Goal: Communication & Community: Share content

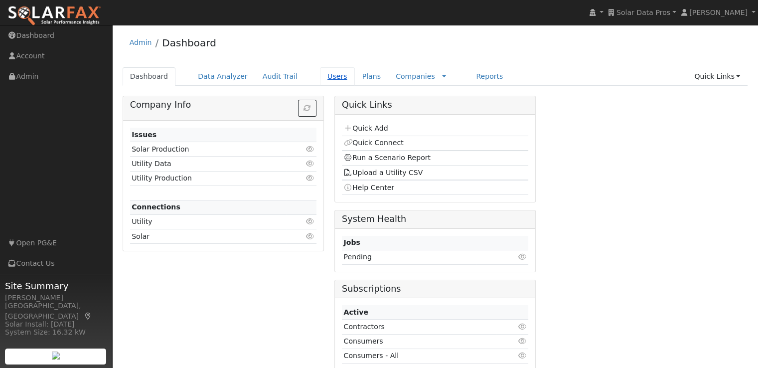
click at [321, 77] on link "Users" at bounding box center [337, 76] width 35 height 18
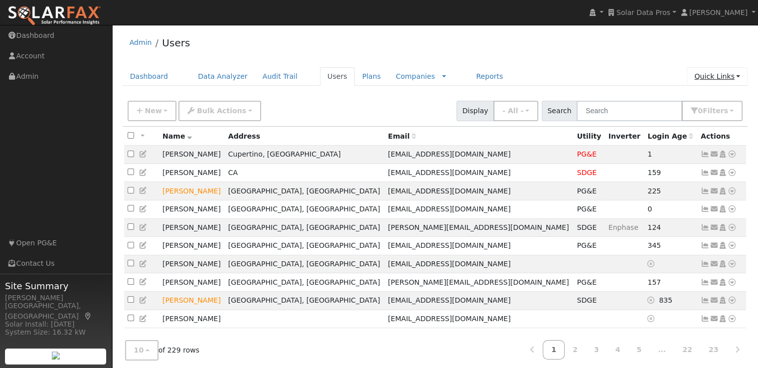
click at [723, 75] on link "Quick Links" at bounding box center [716, 76] width 61 height 18
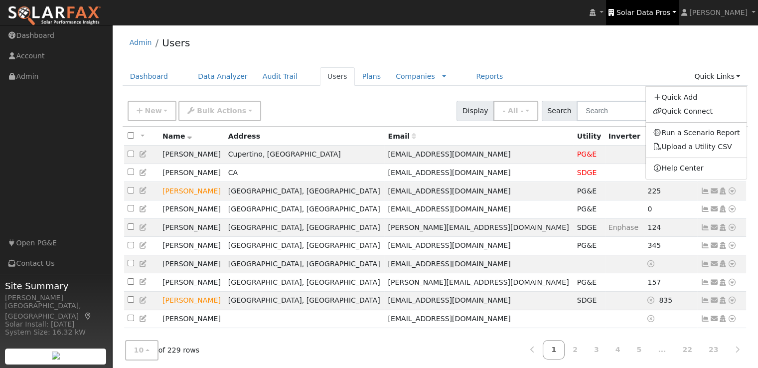
click at [653, 15] on span "Solar Data Pros" at bounding box center [643, 12] width 54 height 8
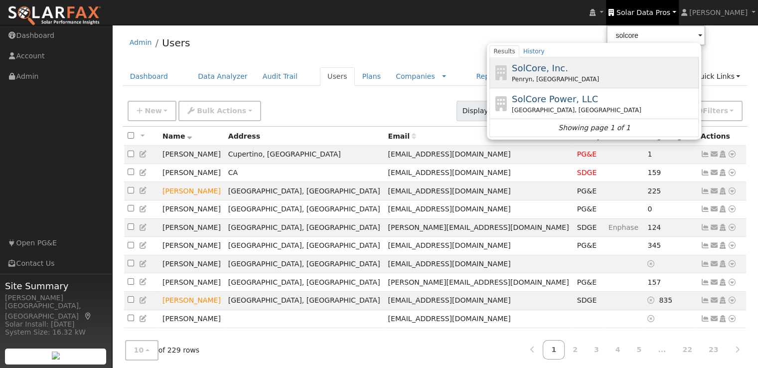
click at [545, 69] on span "SolCore, Inc." at bounding box center [540, 68] width 56 height 10
type input "SolCore, Inc."
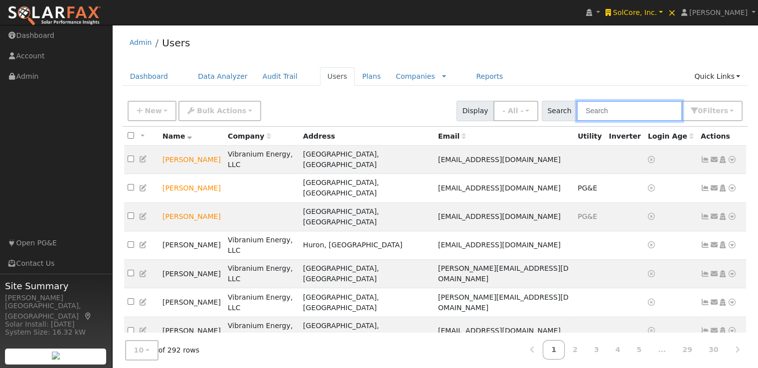
click at [633, 106] on input "text" at bounding box center [629, 111] width 106 height 20
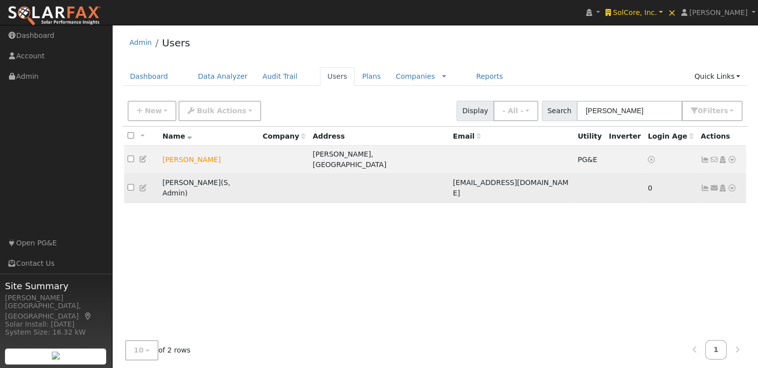
click at [713, 184] on icon at bounding box center [713, 187] width 9 height 7
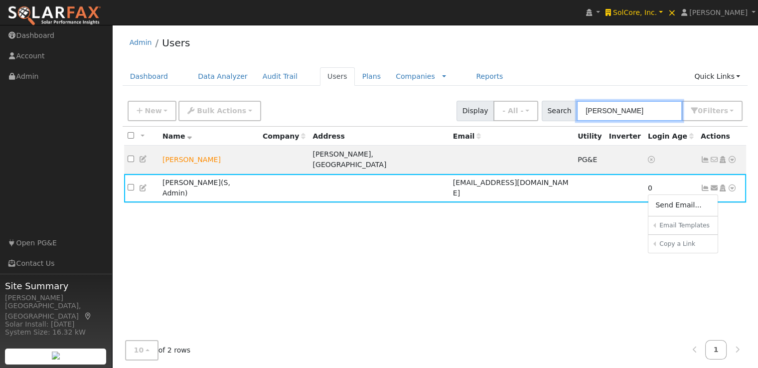
drag, startPoint x: 623, startPoint y: 111, endPoint x: 449, endPoint y: 121, distance: 174.1
click at [449, 121] on div "New Add User Quick Add Quick Connect Quick Convert Lead Bulk Actions Send Email…" at bounding box center [435, 111] width 625 height 30
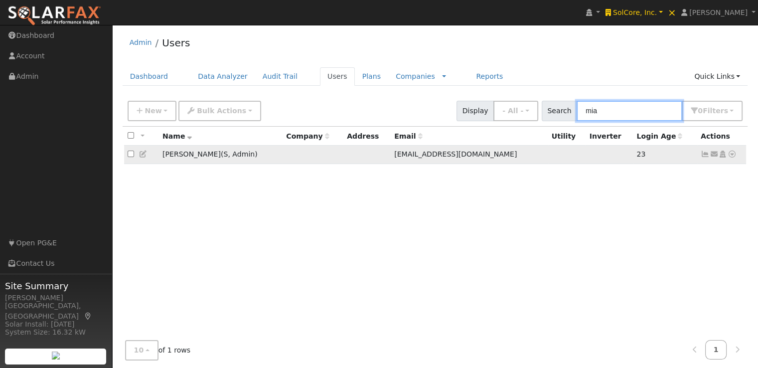
type input "mia"
click at [131, 154] on input "checkbox" at bounding box center [131, 153] width 6 height 6
checkbox input "true"
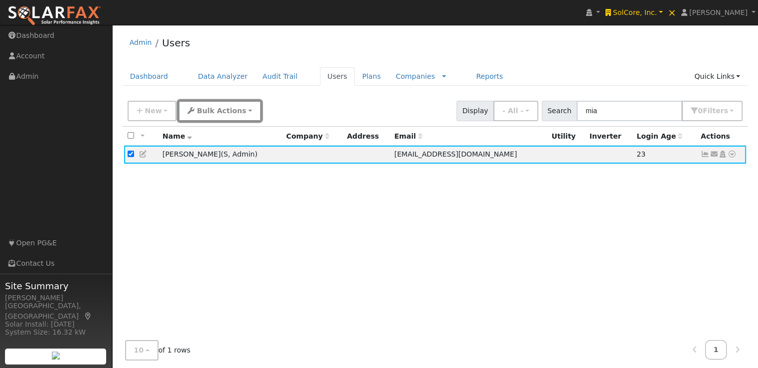
click at [207, 114] on span "Bulk Actions" at bounding box center [221, 111] width 49 height 8
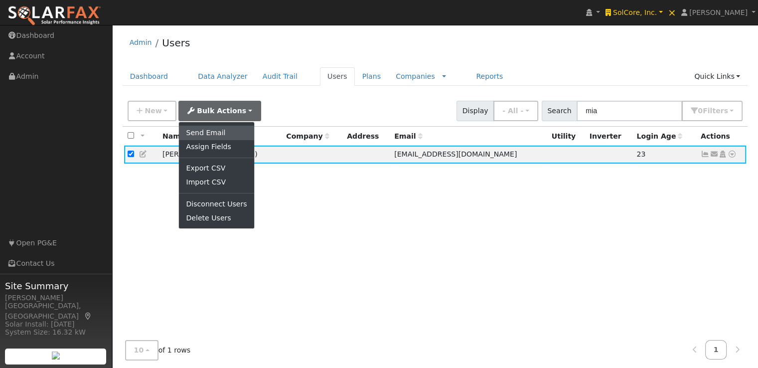
click at [211, 128] on link "Send Email" at bounding box center [216, 133] width 75 height 14
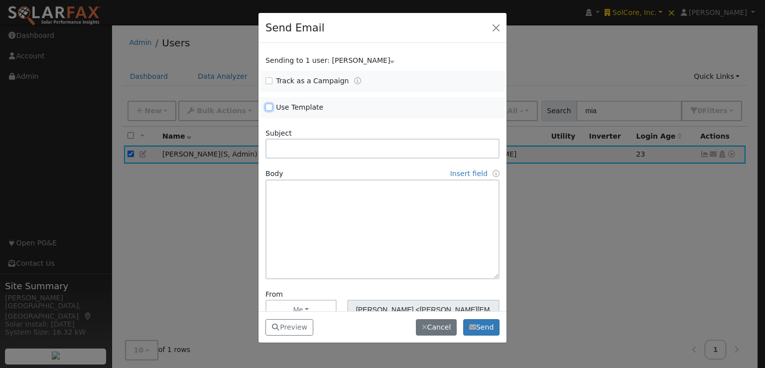
click at [271, 105] on input "Use Template" at bounding box center [268, 107] width 7 height 7
checkbox input "true"
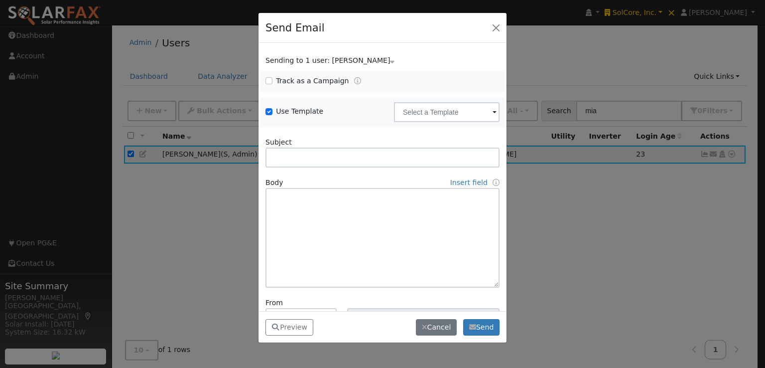
click at [493, 113] on span at bounding box center [495, 112] width 4 height 11
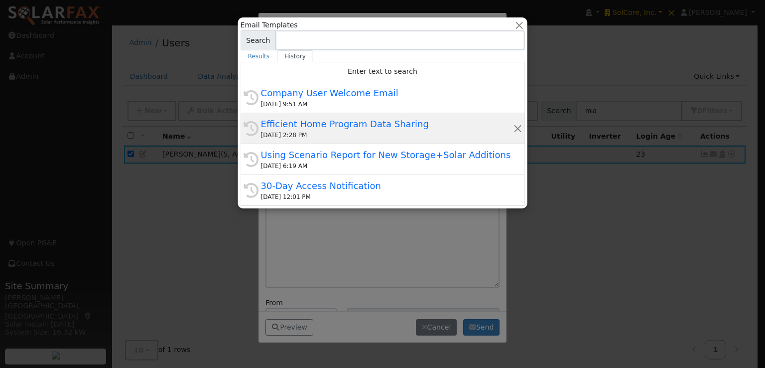
click at [388, 123] on div "Efficient Home Program Data Sharing" at bounding box center [387, 123] width 252 height 13
type input "Efficient Home Program Data Sharing"
type input "Sharing Data for Efficient Home Program"
type textarea "Dear {user_fname}, Below is a link to share your electricity consumption data w…"
type input "SolarFax <solarfax@solardatapros.com>"
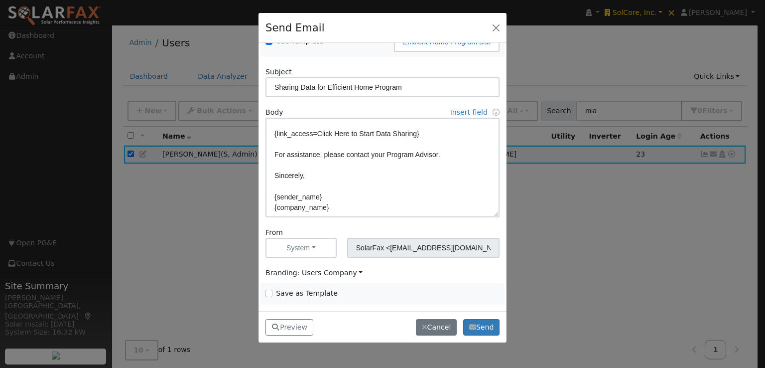
scroll to position [70, 0]
click at [269, 292] on input "Save as Template" at bounding box center [268, 292] width 7 height 7
checkbox input "true"
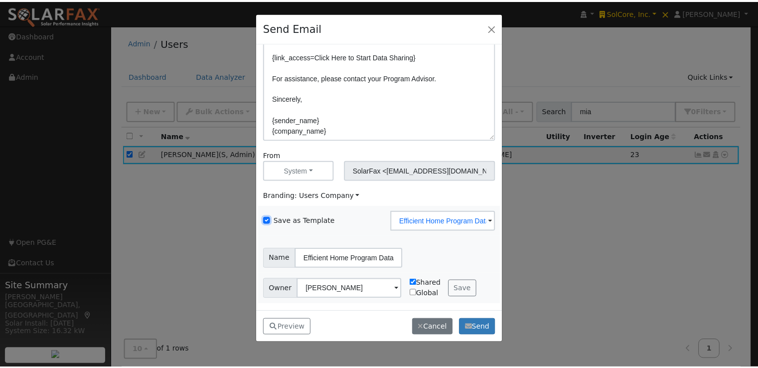
scroll to position [147, 0]
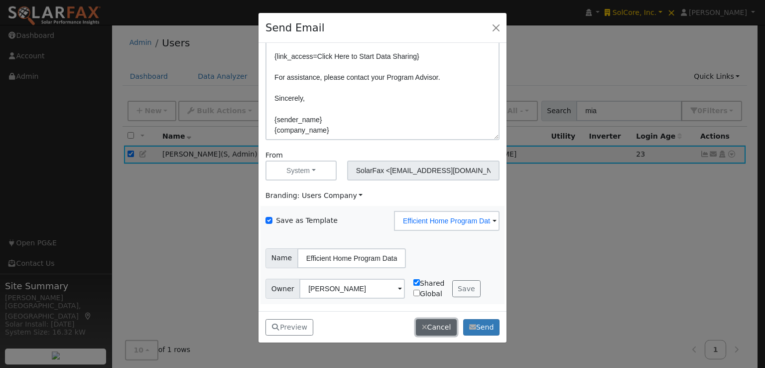
click at [434, 328] on button "Cancel" at bounding box center [436, 327] width 41 height 17
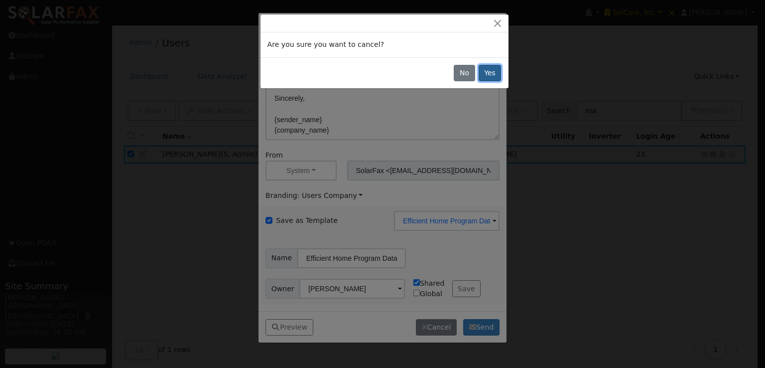
click at [491, 72] on button "Yes" at bounding box center [490, 73] width 23 height 17
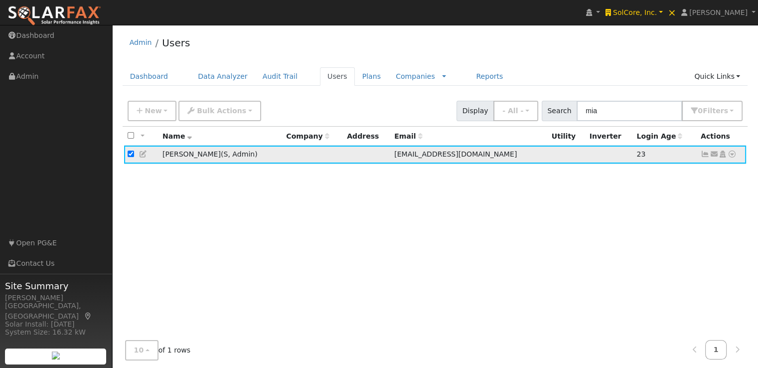
click at [131, 155] on input "checkbox" at bounding box center [131, 153] width 6 height 6
checkbox input "false"
